Goal: Task Accomplishment & Management: Complete application form

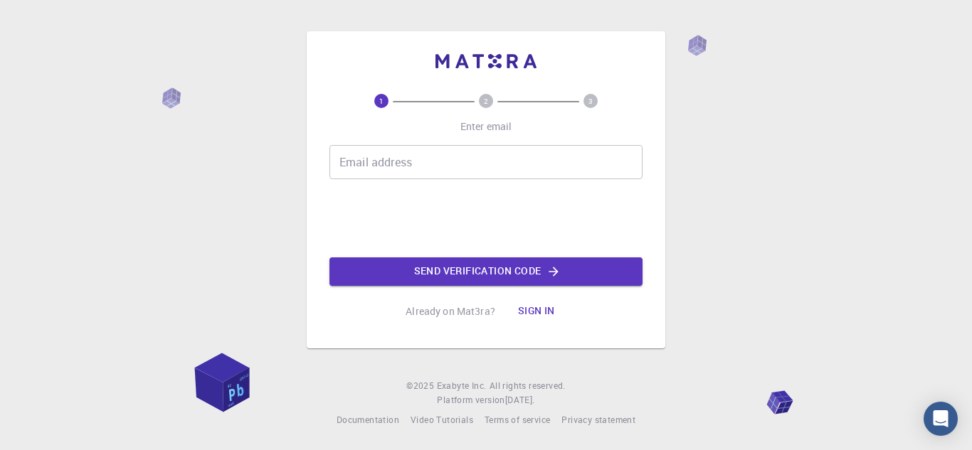
click at [410, 174] on input "Email address" at bounding box center [485, 162] width 313 height 34
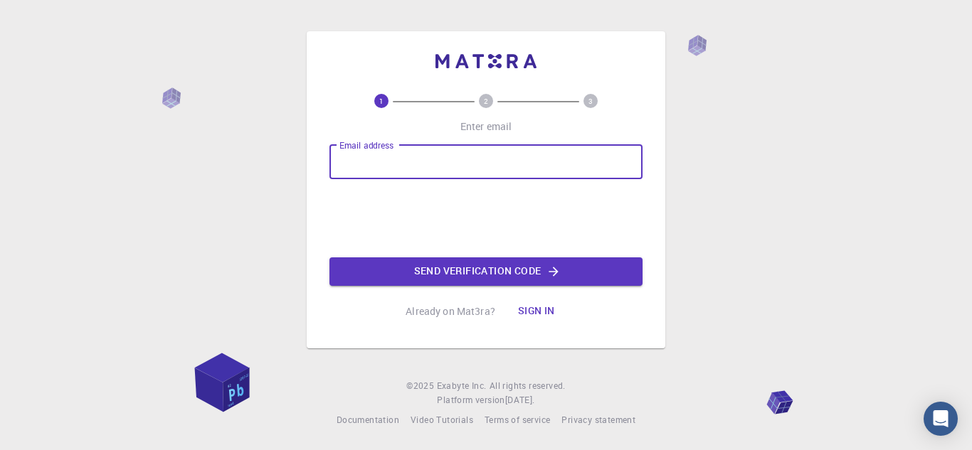
type input "[EMAIL_ADDRESS][DOMAIN_NAME]"
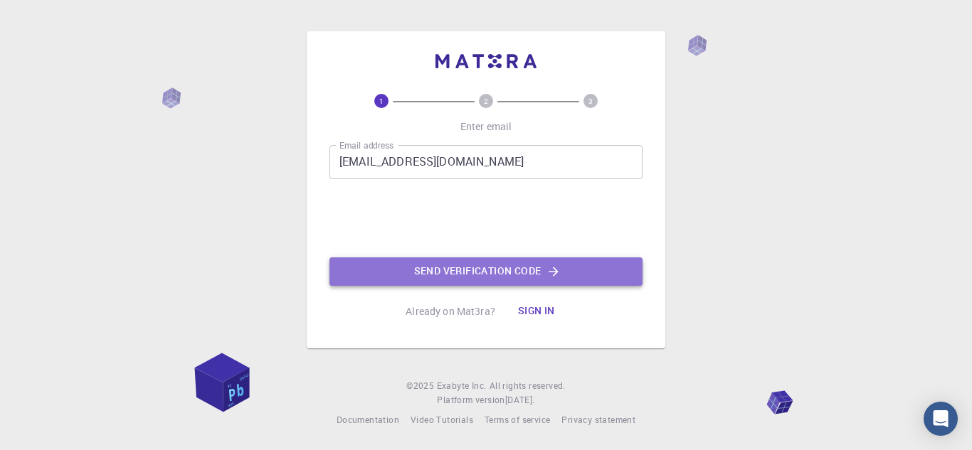
click at [429, 268] on button "Send verification code" at bounding box center [485, 272] width 313 height 28
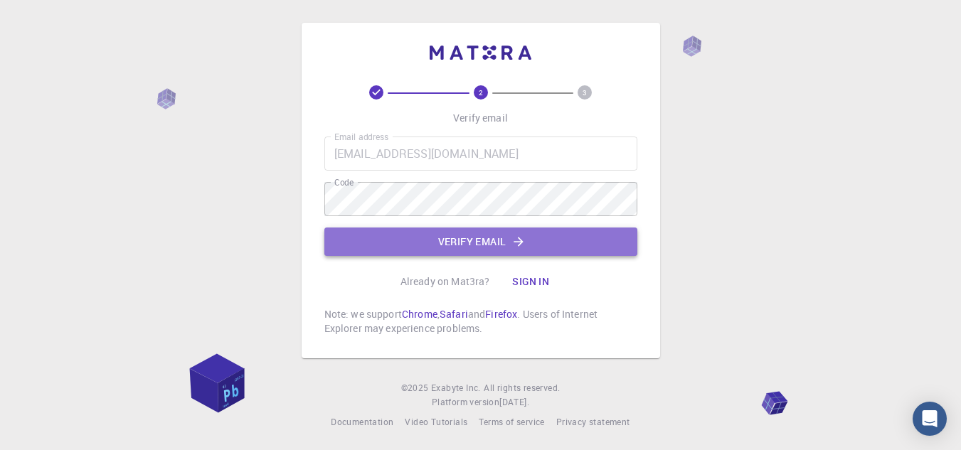
click at [474, 252] on button "Verify email" at bounding box center [480, 242] width 313 height 28
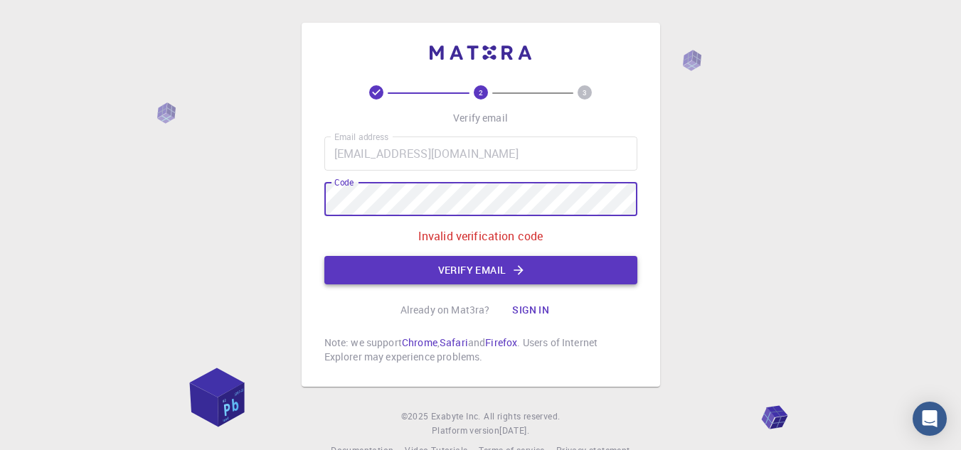
click at [364, 263] on button "Verify email" at bounding box center [480, 270] width 313 height 28
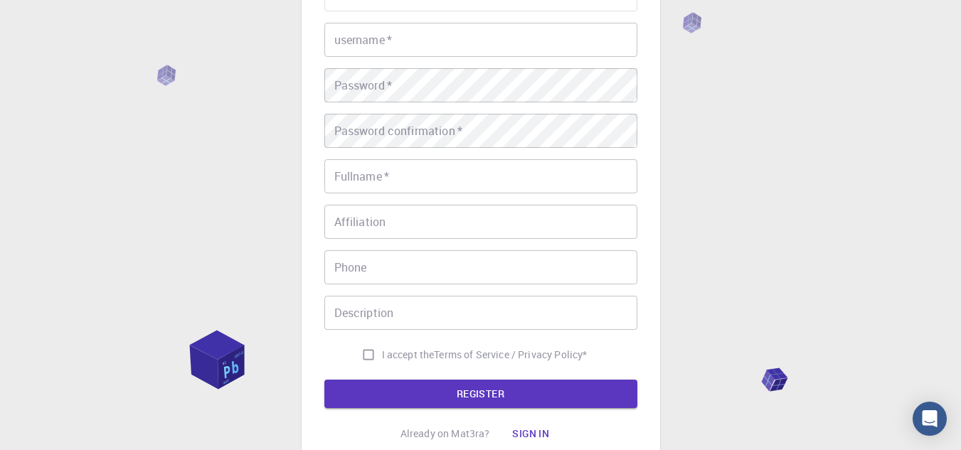
scroll to position [274, 0]
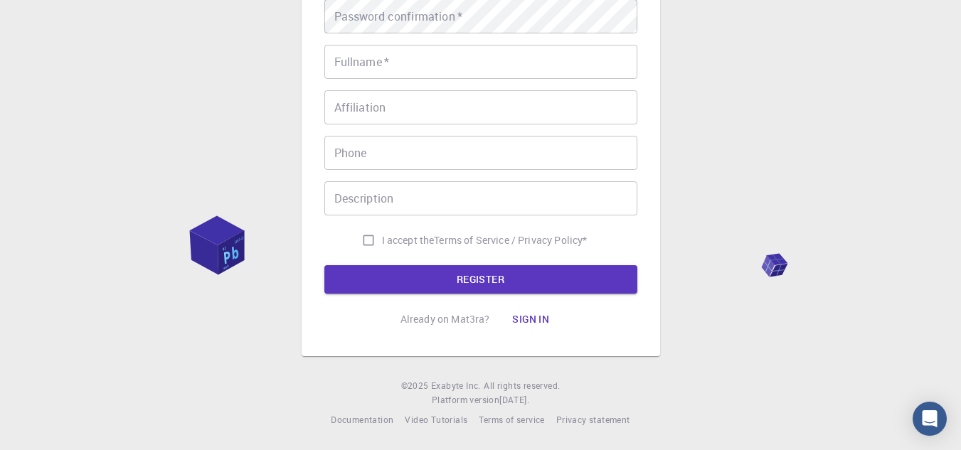
click at [356, 244] on input "I accept the Terms of Service / Privacy Policy *" at bounding box center [368, 240] width 27 height 27
checkbox input "true"
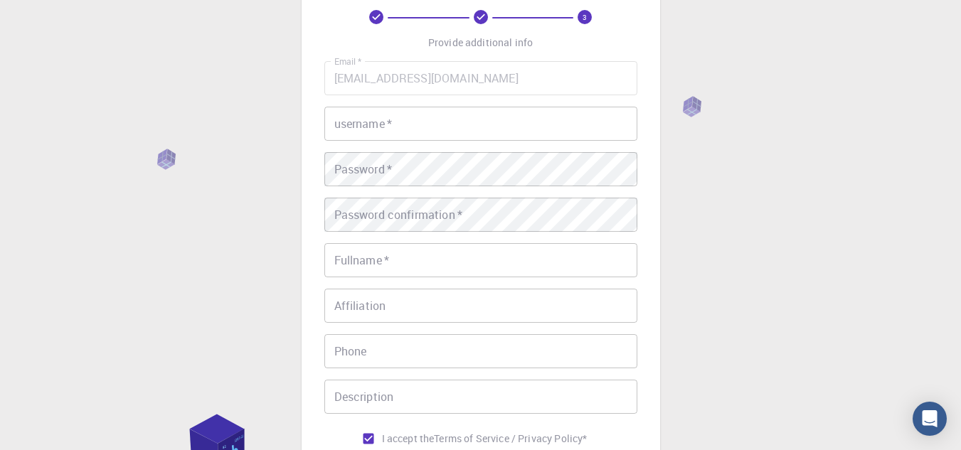
scroll to position [0, 0]
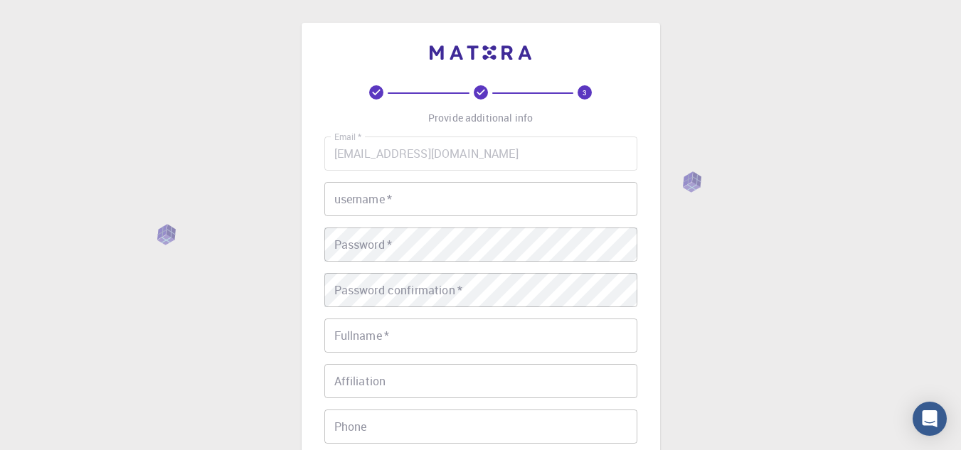
click at [376, 198] on input "username   *" at bounding box center [480, 199] width 313 height 34
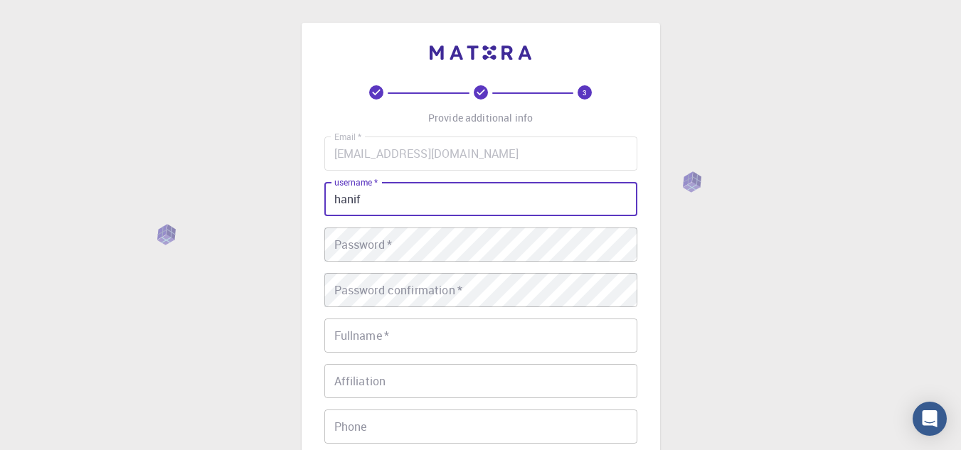
type input "hanif"
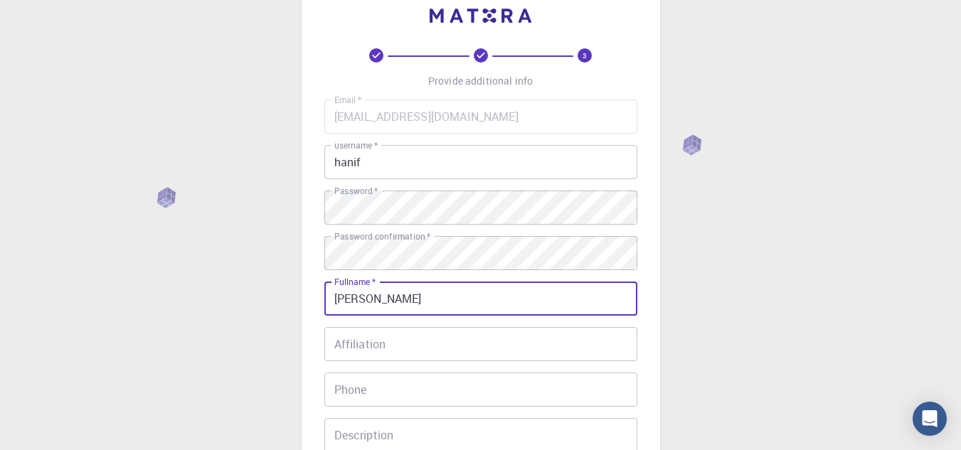
scroll to position [71, 0]
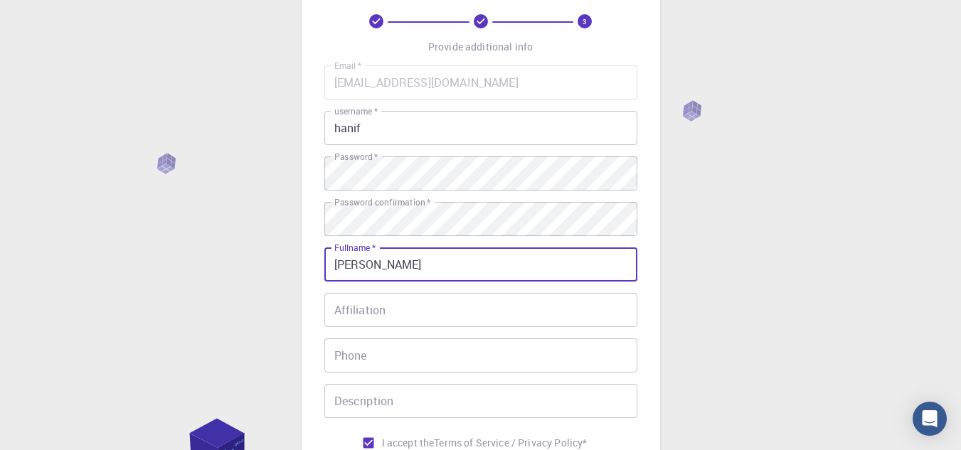
type input "[PERSON_NAME]"
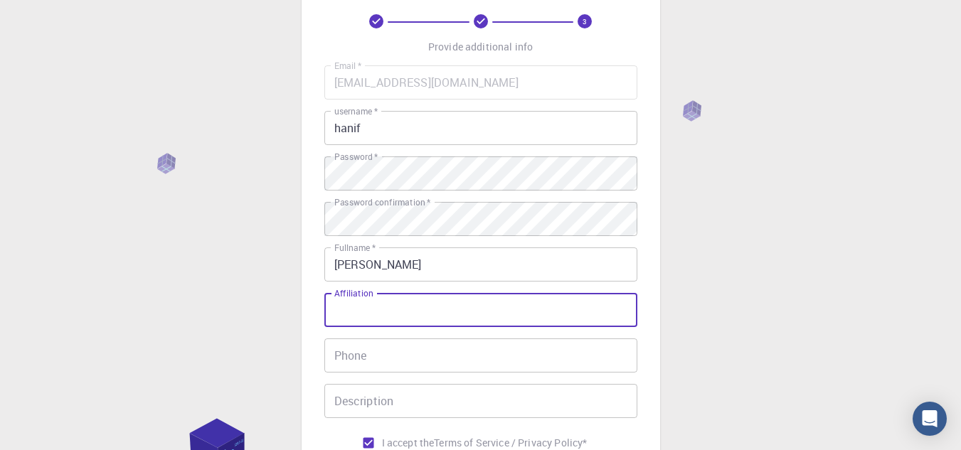
click at [369, 309] on input "Affiliation" at bounding box center [480, 310] width 313 height 34
type input "t"
type input "Teacher"
click at [370, 354] on input "Phone" at bounding box center [480, 356] width 313 height 34
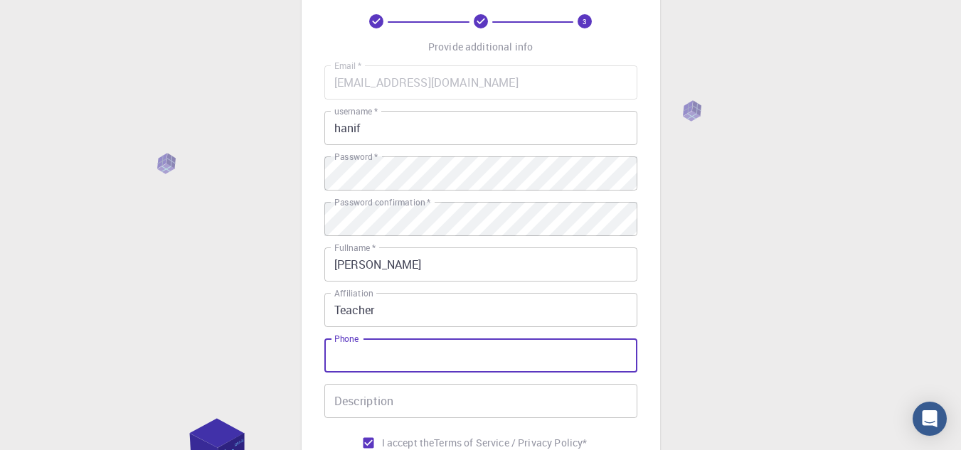
scroll to position [213, 0]
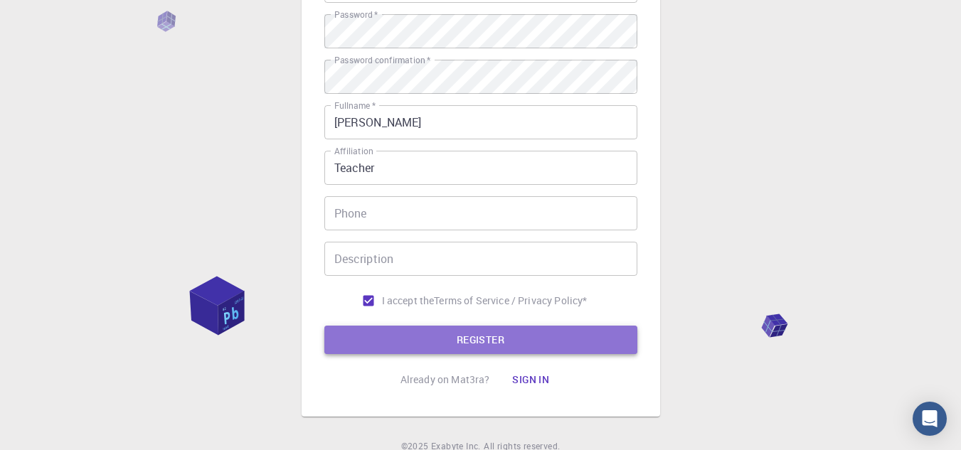
click at [433, 342] on button "REGISTER" at bounding box center [480, 340] width 313 height 28
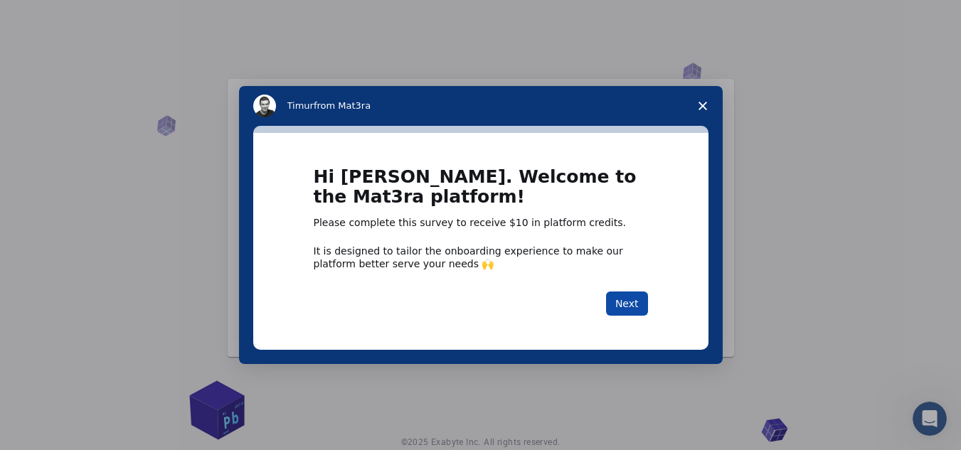
click at [630, 304] on button "Next" at bounding box center [627, 304] width 42 height 24
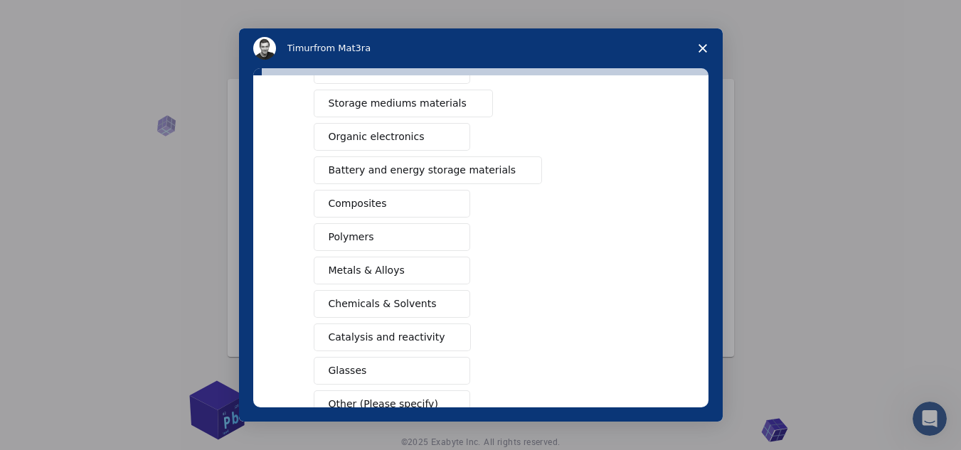
scroll to position [213, 0]
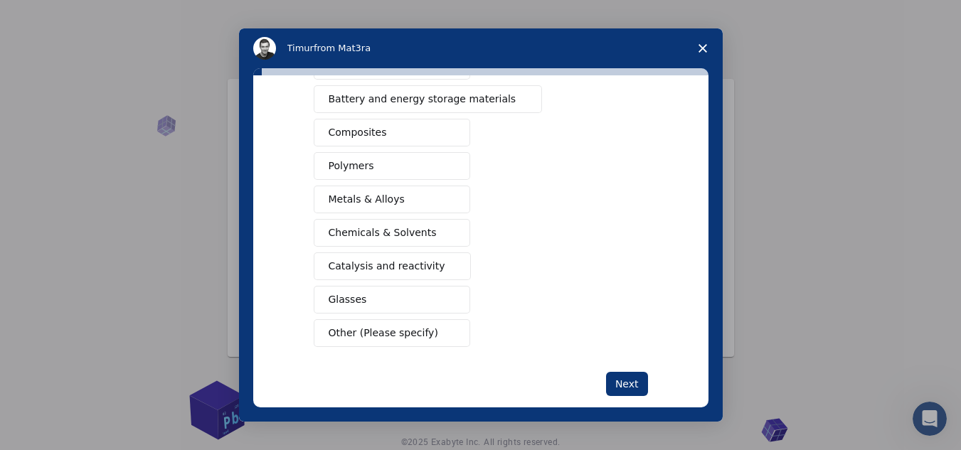
click at [415, 338] on span "Other (Please specify)" at bounding box center [384, 333] width 110 height 15
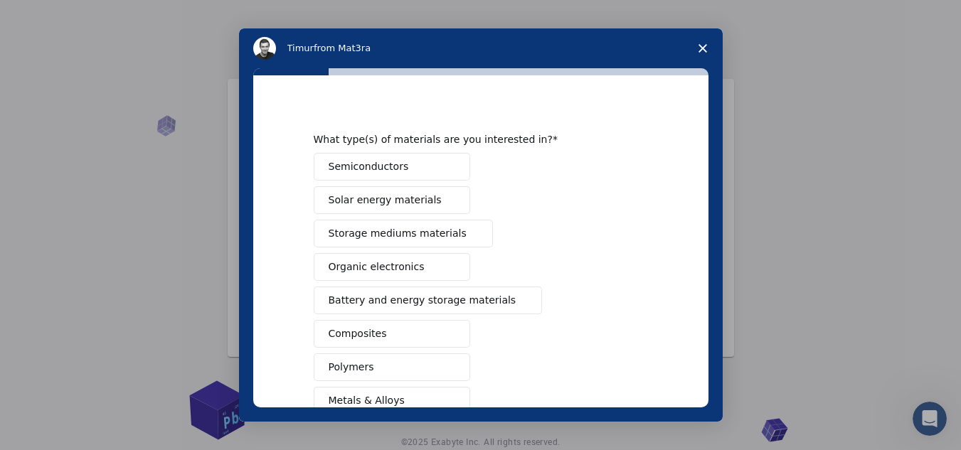
scroll to position [0, 0]
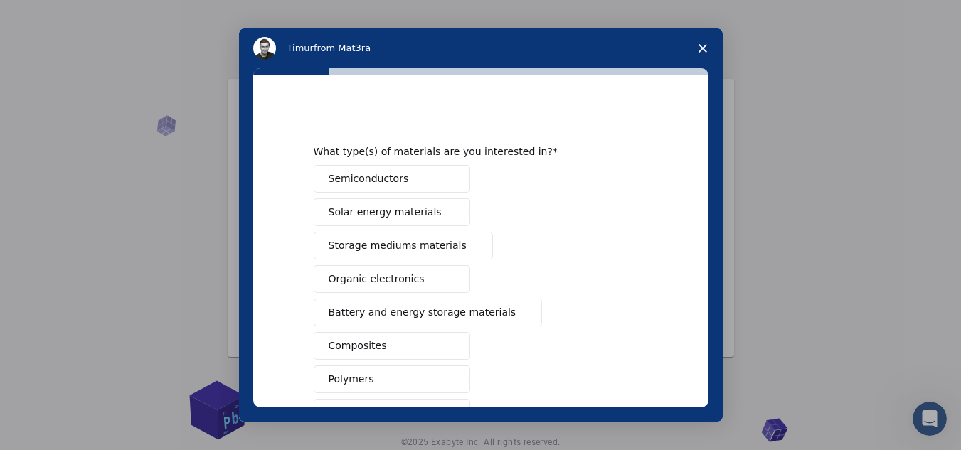
click at [405, 240] on span "Storage mediums materials" at bounding box center [398, 245] width 138 height 15
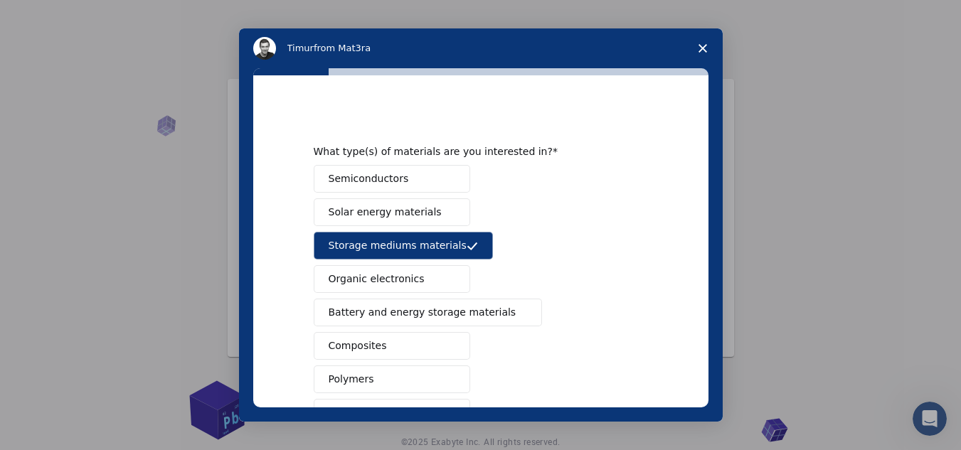
click at [460, 292] on button "Organic electronics" at bounding box center [392, 279] width 157 height 28
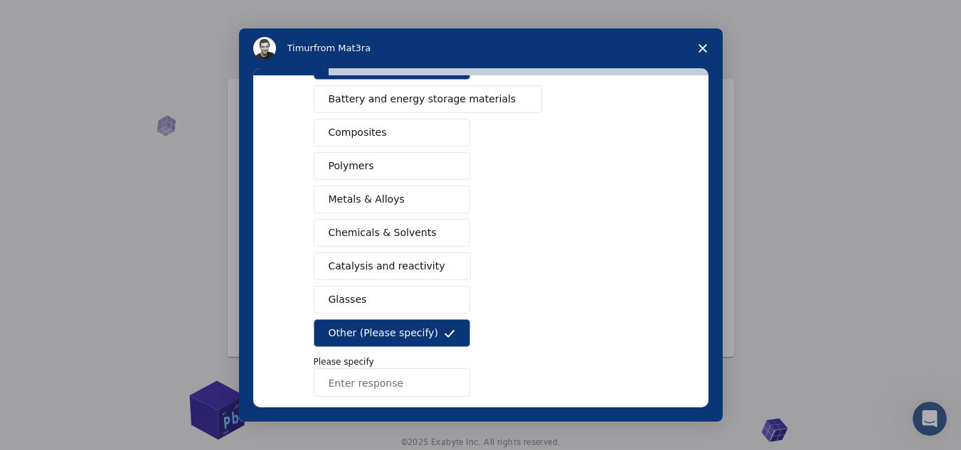
click at [418, 336] on span "Other (Please specify)" at bounding box center [384, 333] width 110 height 15
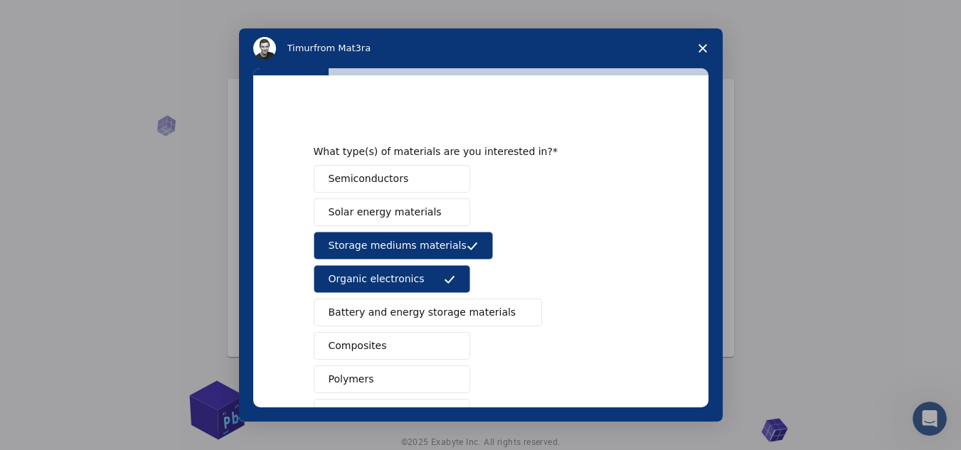
scroll to position [236, 0]
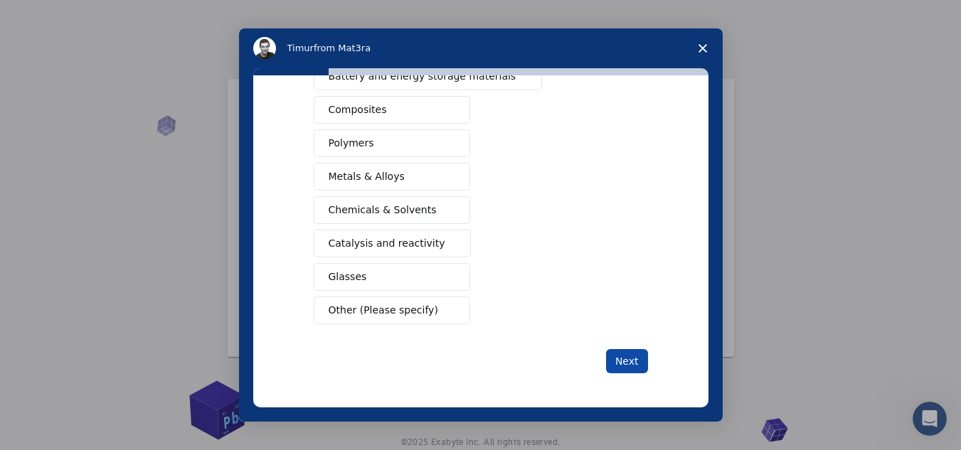
click at [625, 364] on button "Next" at bounding box center [627, 361] width 42 height 24
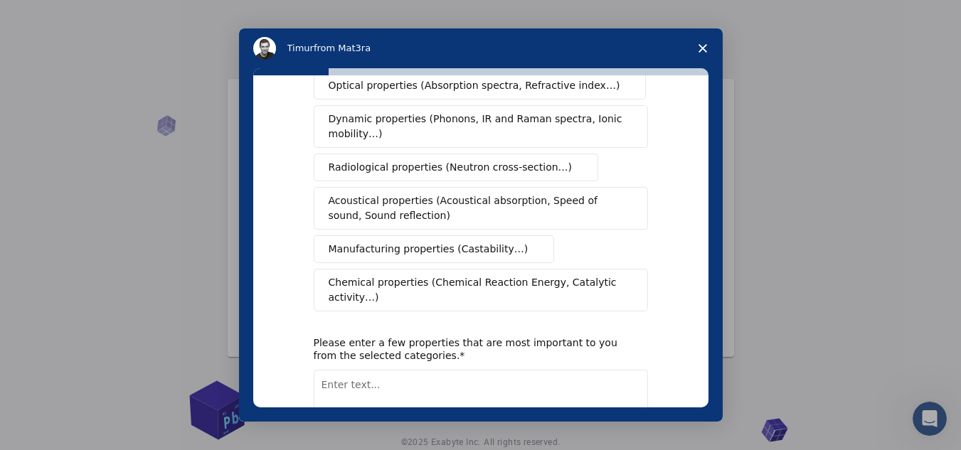
scroll to position [0, 0]
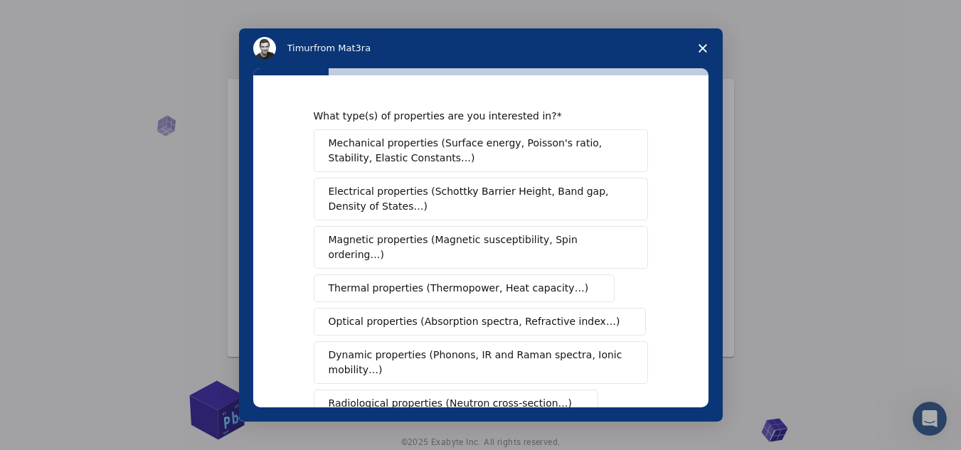
click at [459, 159] on span "Mechanical properties (Surface energy, Poisson's ratio, Stability, Elastic Cons…" at bounding box center [477, 151] width 297 height 30
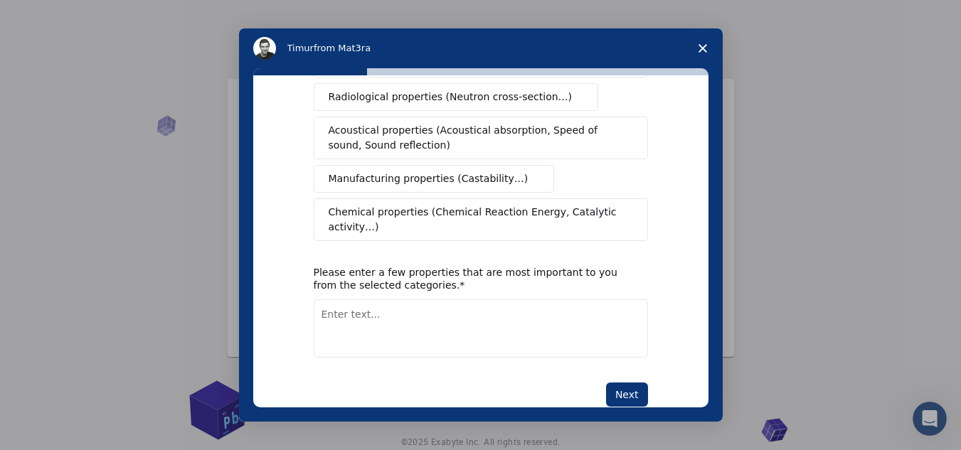
scroll to position [310, 0]
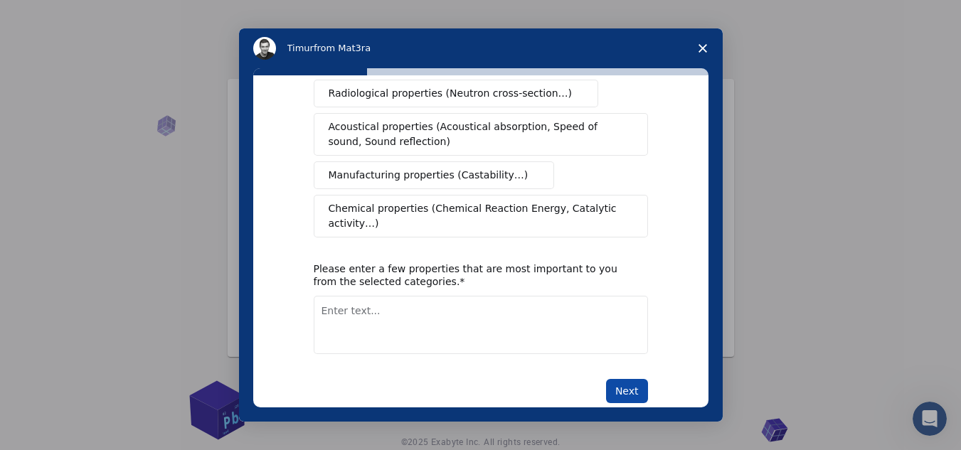
click at [635, 379] on button "Next" at bounding box center [627, 391] width 42 height 24
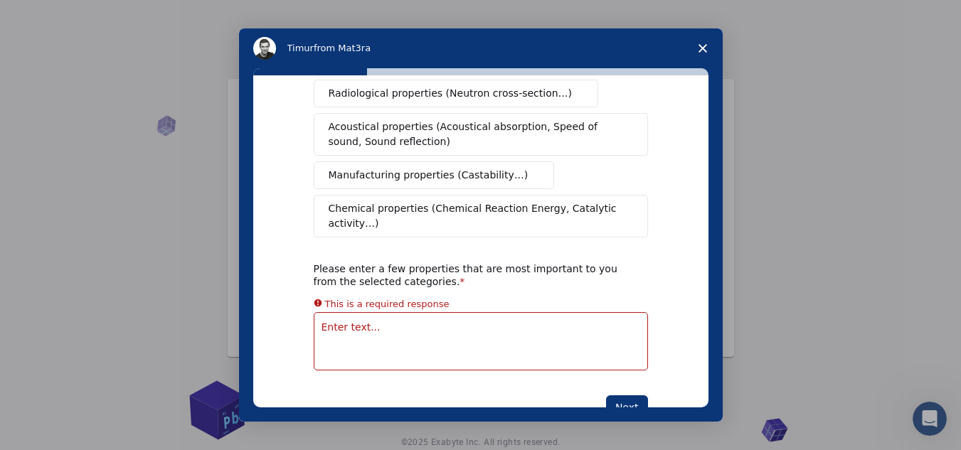
click at [468, 312] on textarea "Enter text..." at bounding box center [481, 341] width 334 height 58
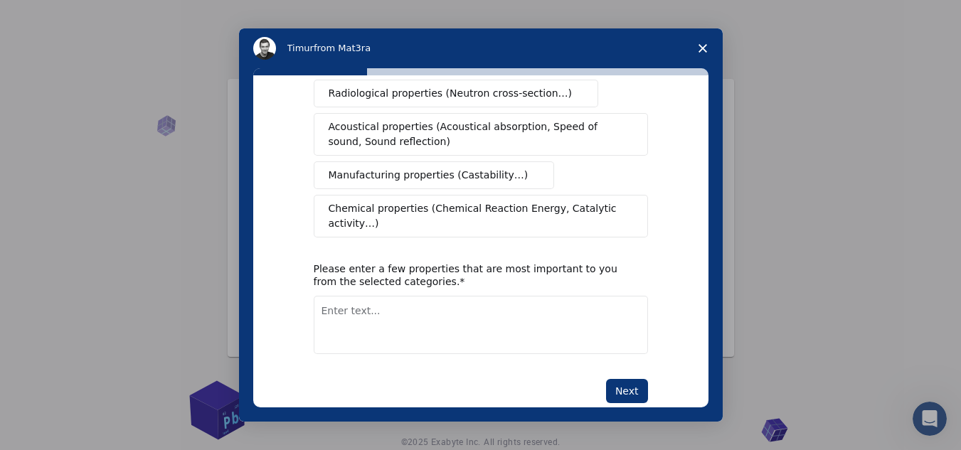
click at [706, 43] on span "Close survey" at bounding box center [703, 48] width 40 height 40
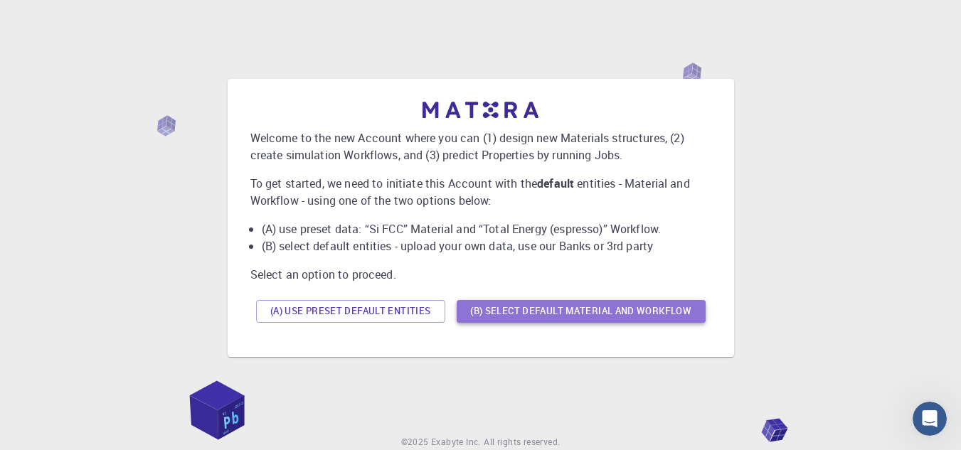
click at [487, 321] on button "(B) Select default material and workflow" at bounding box center [581, 311] width 249 height 23
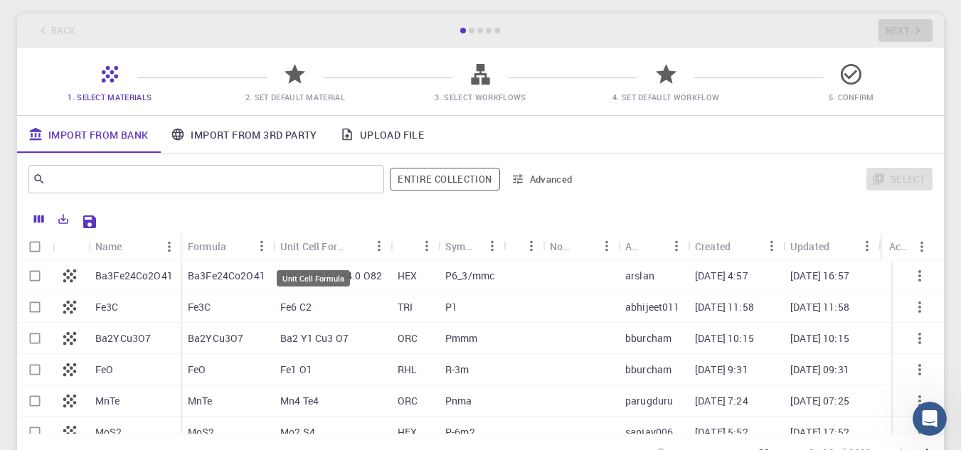
scroll to position [0, 0]
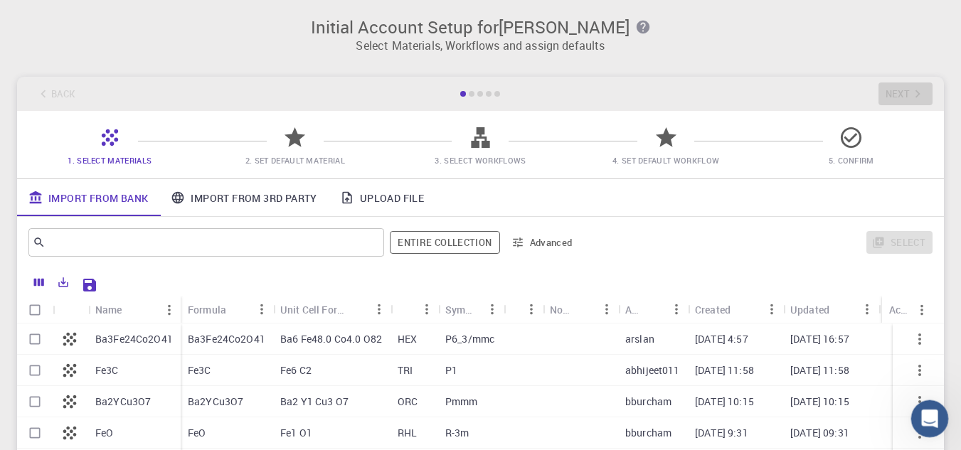
click at [923, 407] on icon "Open Intercom Messenger" at bounding box center [927, 416] width 23 height 23
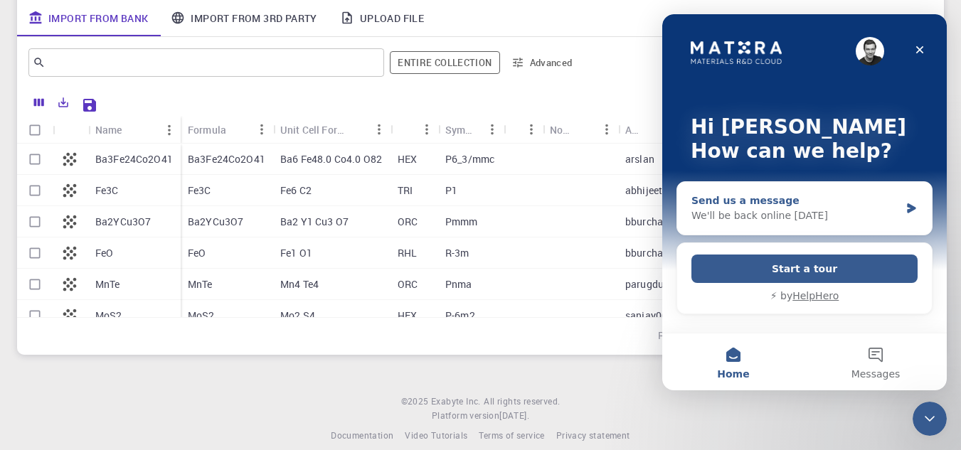
scroll to position [196, 0]
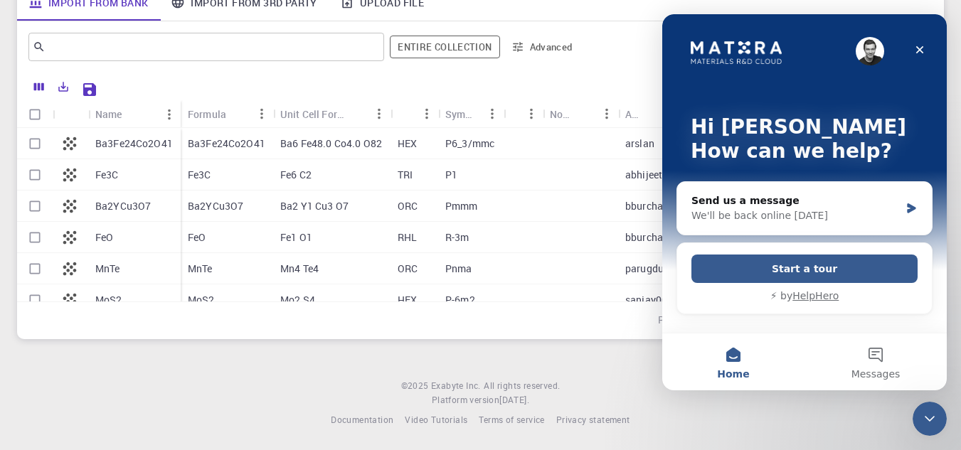
click at [578, 361] on div "Initial Account Setup for Hanifah Dwi Cahya Select Materials, Workflows and ass…" at bounding box center [480, 127] width 961 height 646
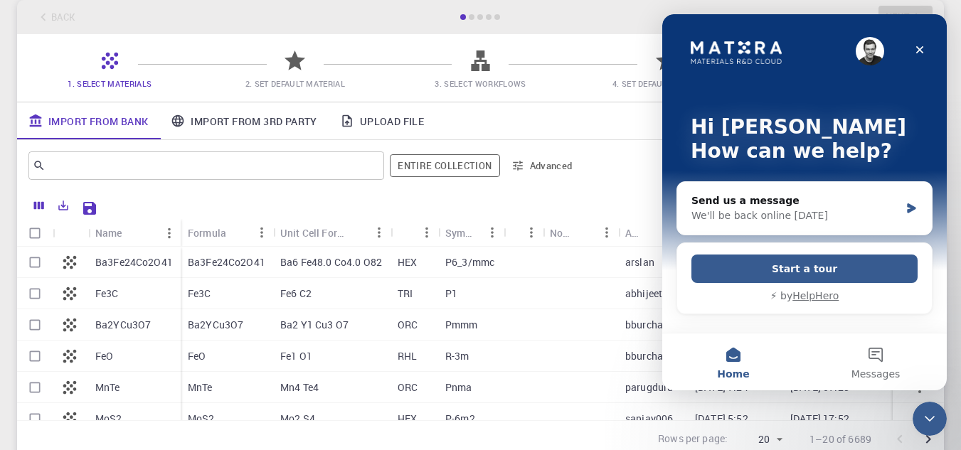
scroll to position [0, 0]
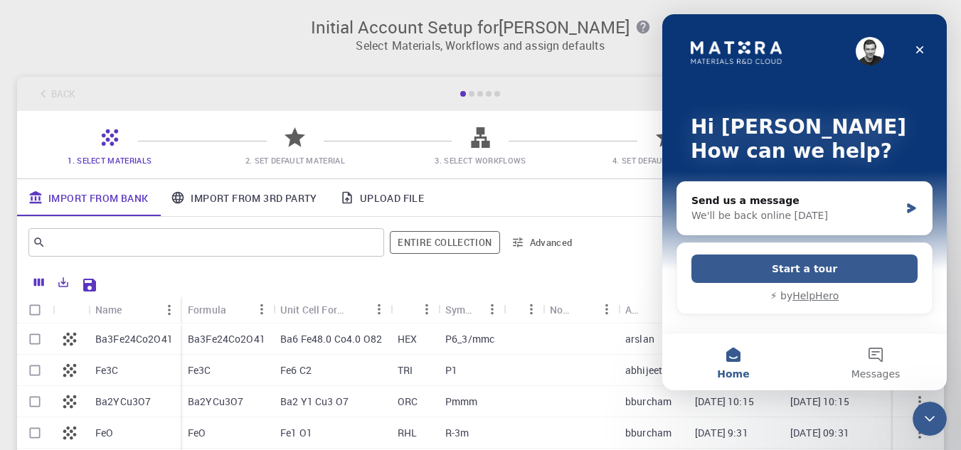
click at [564, 37] on p "Select Materials, Workflows and assign defaults" at bounding box center [481, 45] width 910 height 17
